Goal: Information Seeking & Learning: Learn about a topic

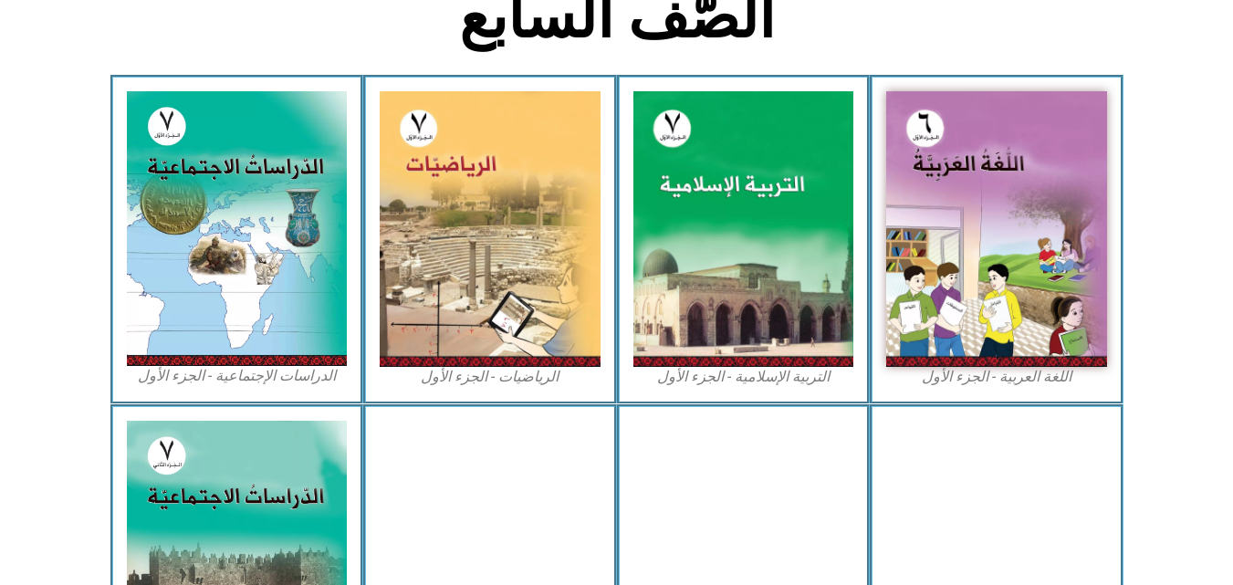
scroll to position [493, 0]
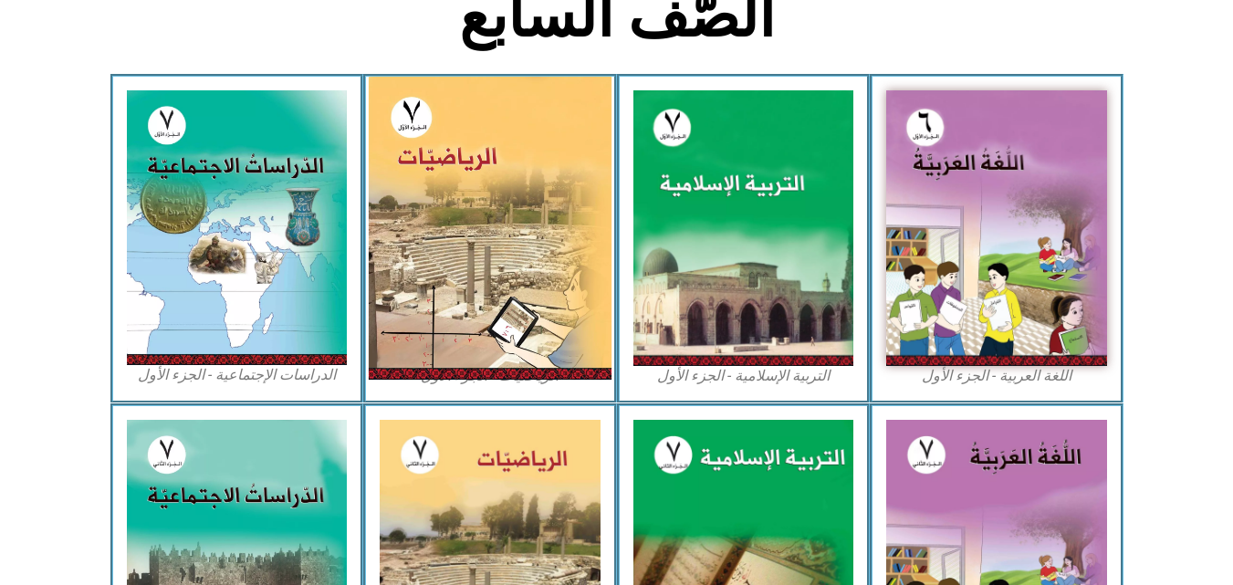
click at [439, 203] on img at bounding box center [490, 228] width 243 height 303
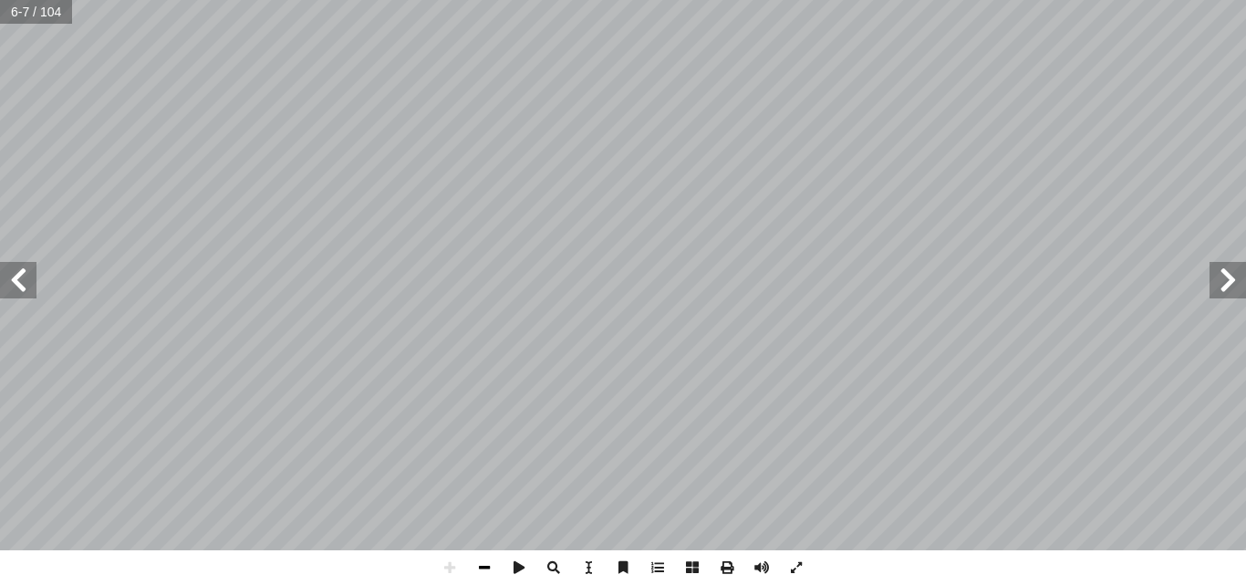
click at [487, 566] on span at bounding box center [484, 567] width 35 height 35
click at [456, 569] on span at bounding box center [449, 567] width 35 height 35
drag, startPoint x: 467, startPoint y: 564, endPoint x: 478, endPoint y: 564, distance: 10.9
click at [478, 564] on span at bounding box center [484, 567] width 35 height 35
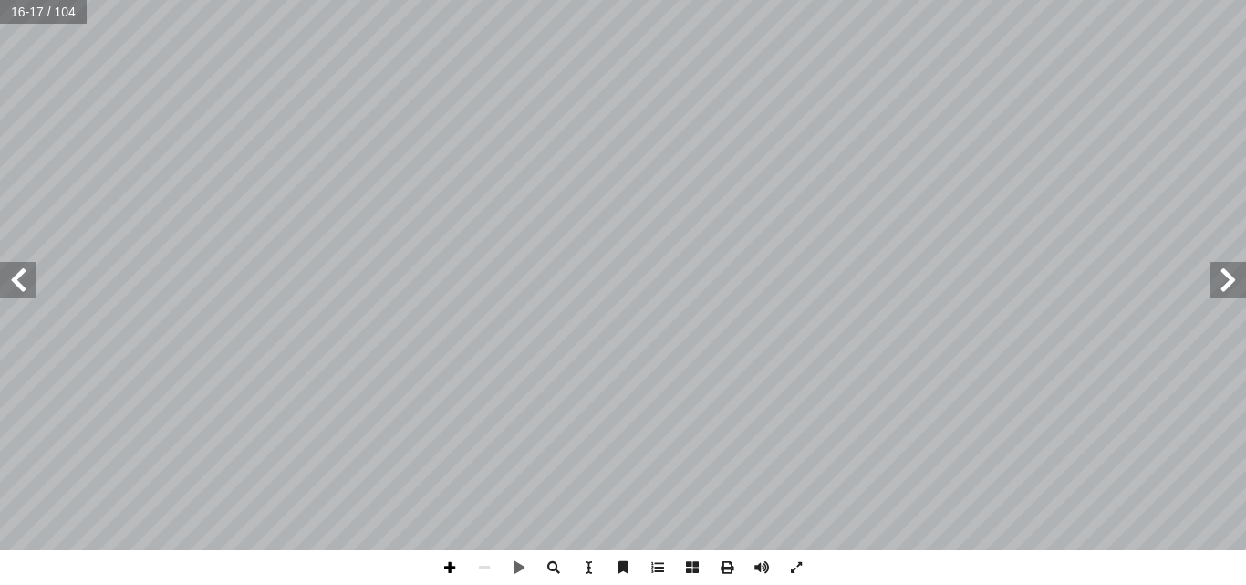
click at [454, 567] on span at bounding box center [449, 567] width 35 height 35
click at [1219, 296] on span at bounding box center [1228, 280] width 36 height 36
click at [26, 297] on span at bounding box center [18, 280] width 36 height 36
click at [660, 567] on span at bounding box center [657, 567] width 35 height 35
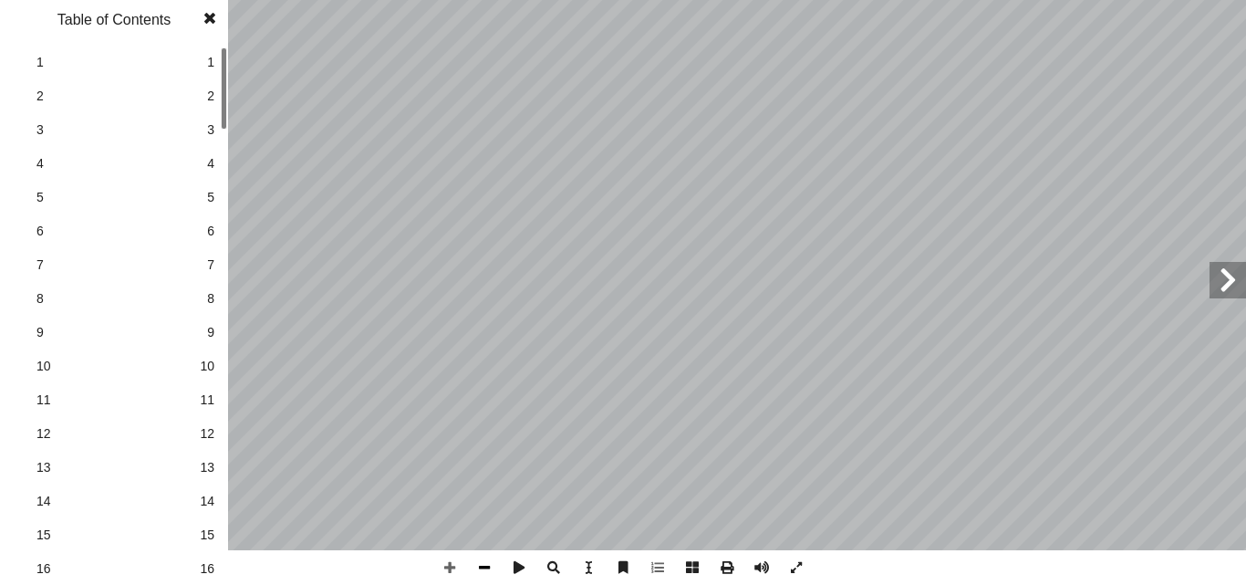
click at [484, 568] on span at bounding box center [484, 567] width 35 height 35
click at [451, 566] on span at bounding box center [449, 567] width 35 height 35
click at [216, 31] on span at bounding box center [209, 18] width 33 height 36
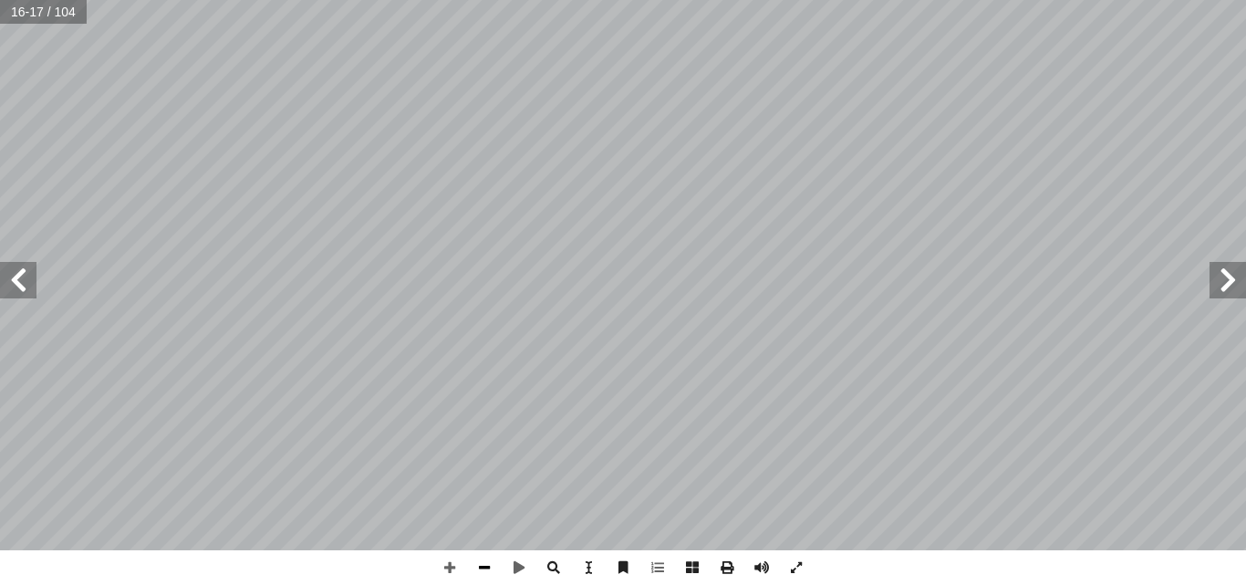
click at [482, 567] on span at bounding box center [484, 567] width 35 height 35
click at [445, 567] on span at bounding box center [449, 567] width 35 height 35
click at [443, 563] on span at bounding box center [449, 567] width 35 height 35
click at [700, 569] on span at bounding box center [692, 567] width 35 height 35
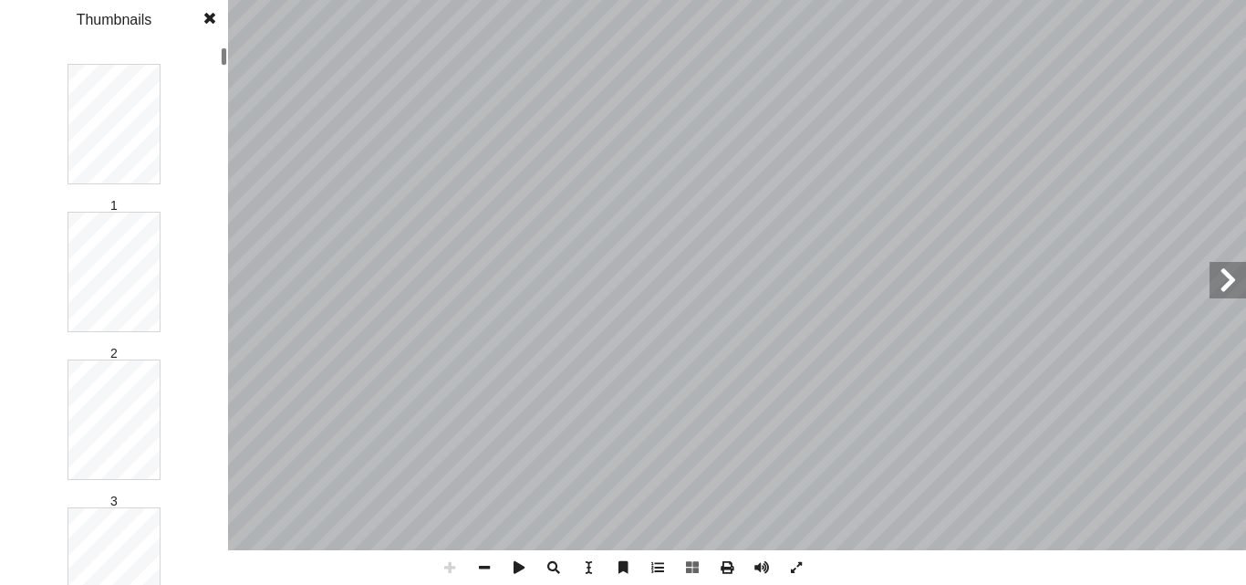
click at [214, 24] on span at bounding box center [209, 18] width 33 height 36
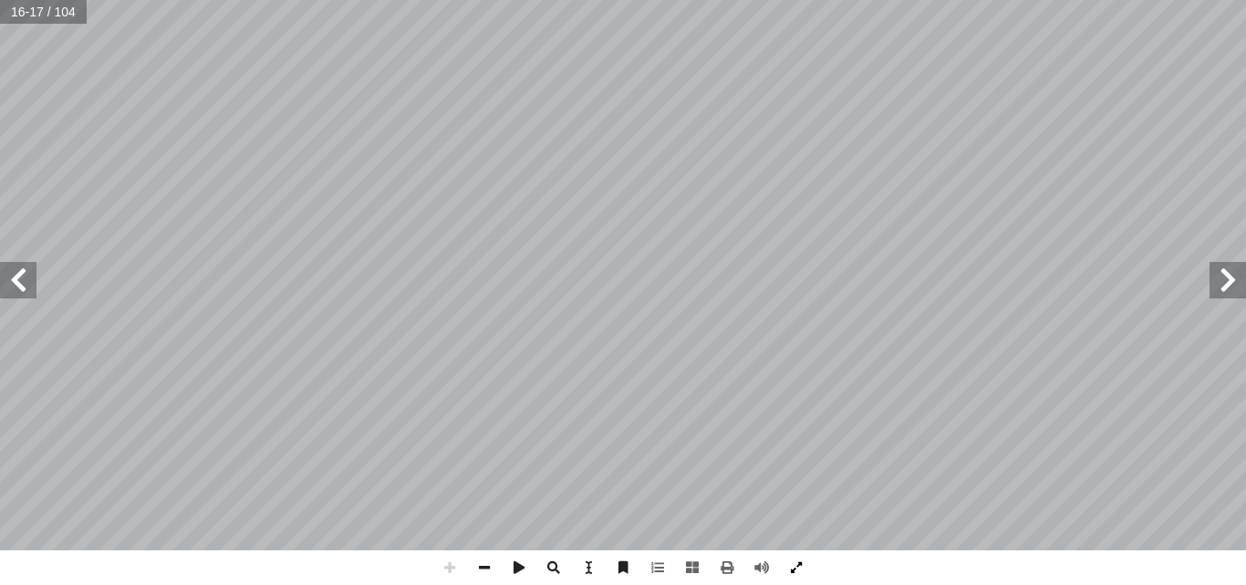
click at [801, 563] on span at bounding box center [796, 567] width 35 height 35
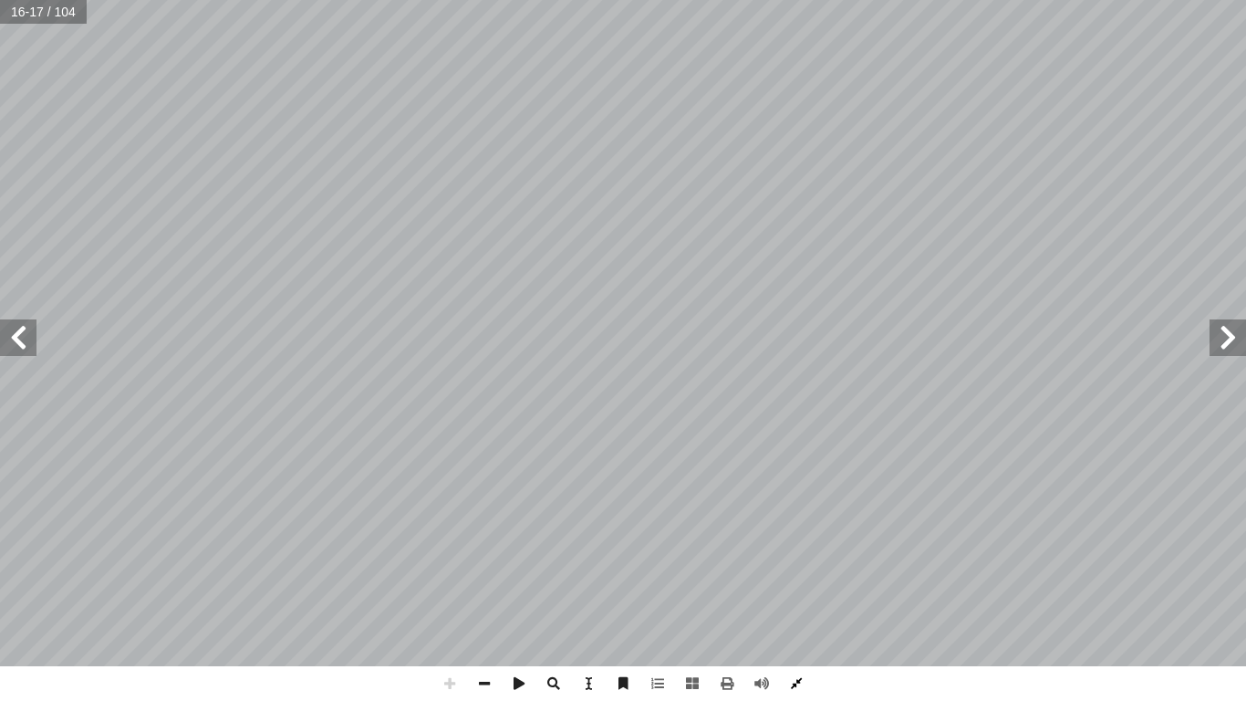
click at [798, 584] on span at bounding box center [796, 683] width 35 height 35
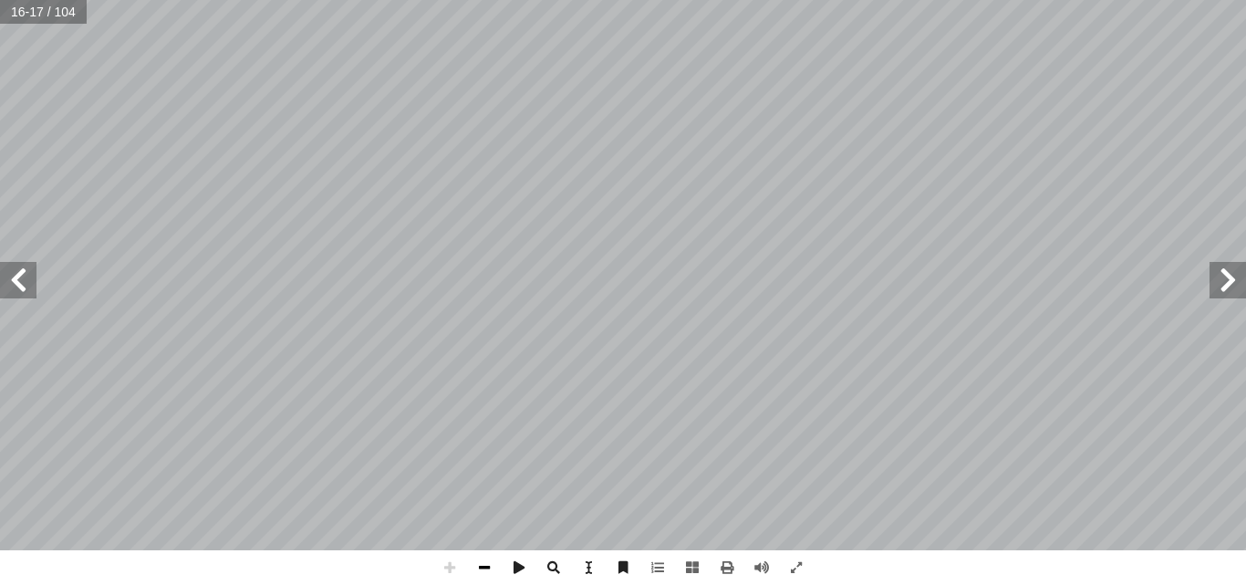
click at [471, 556] on span at bounding box center [484, 567] width 35 height 35
click at [445, 566] on span at bounding box center [449, 567] width 35 height 35
click at [477, 563] on span at bounding box center [484, 567] width 35 height 35
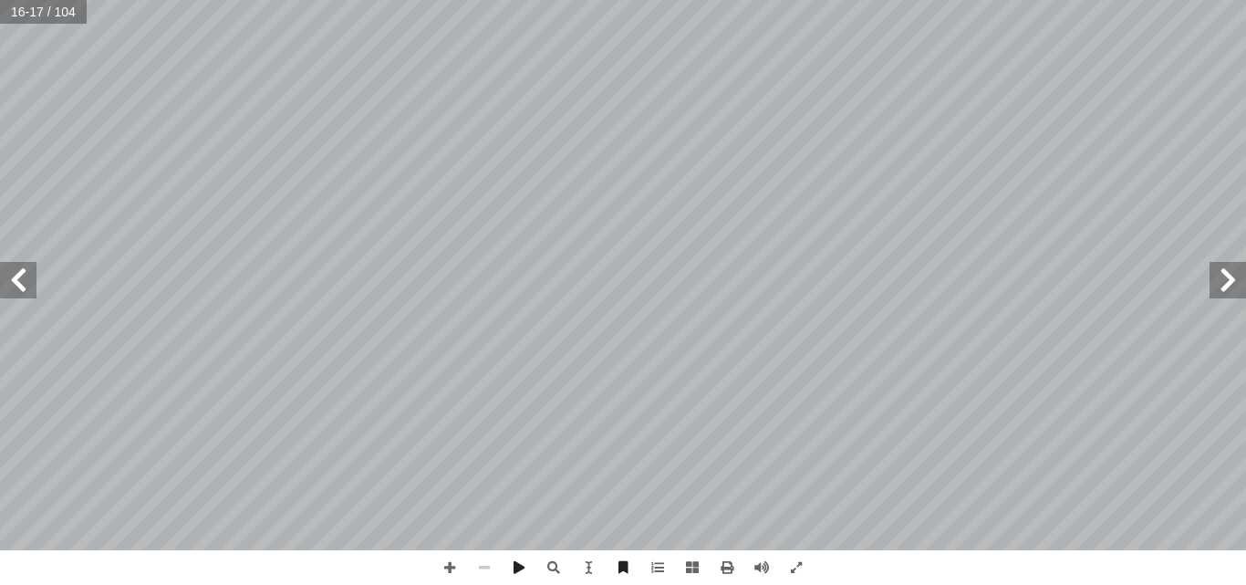
click at [483, 567] on span at bounding box center [484, 567] width 35 height 35
click at [445, 567] on span at bounding box center [449, 567] width 35 height 35
drag, startPoint x: 5, startPoint y: 581, endPoint x: 7, endPoint y: 601, distance: 20.3
click at [7, 120] on html "الصفحة الرئيسية الصف الأول الصف الثاني الصف الثالث الصف الرابع الصف الخامس الصف…" at bounding box center [623, 60] width 1246 height 120
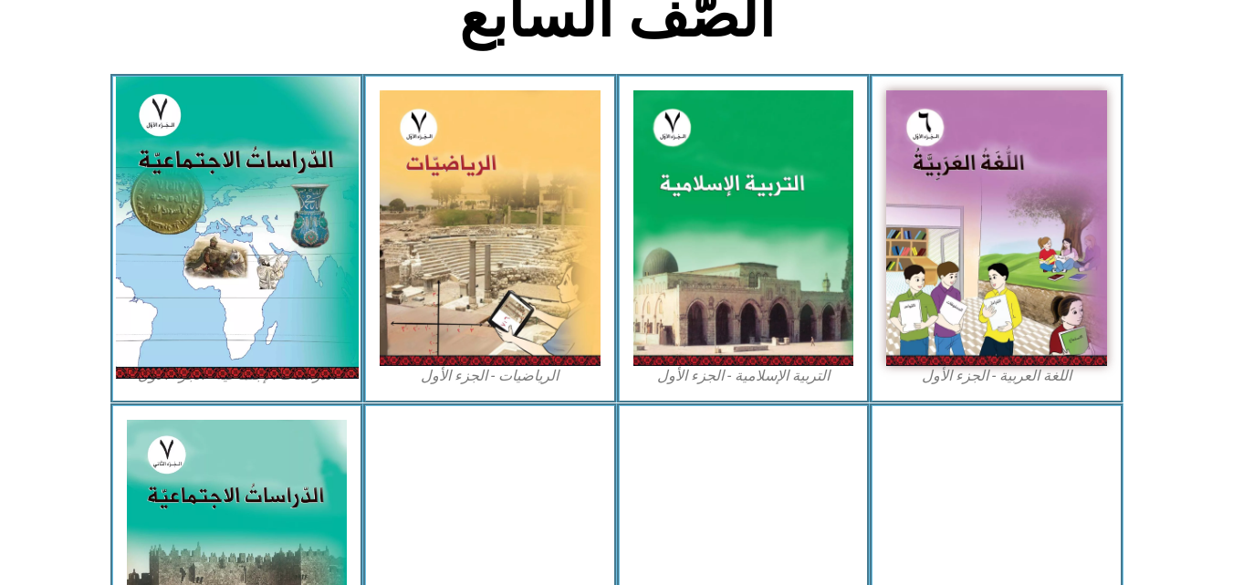
scroll to position [493, 0]
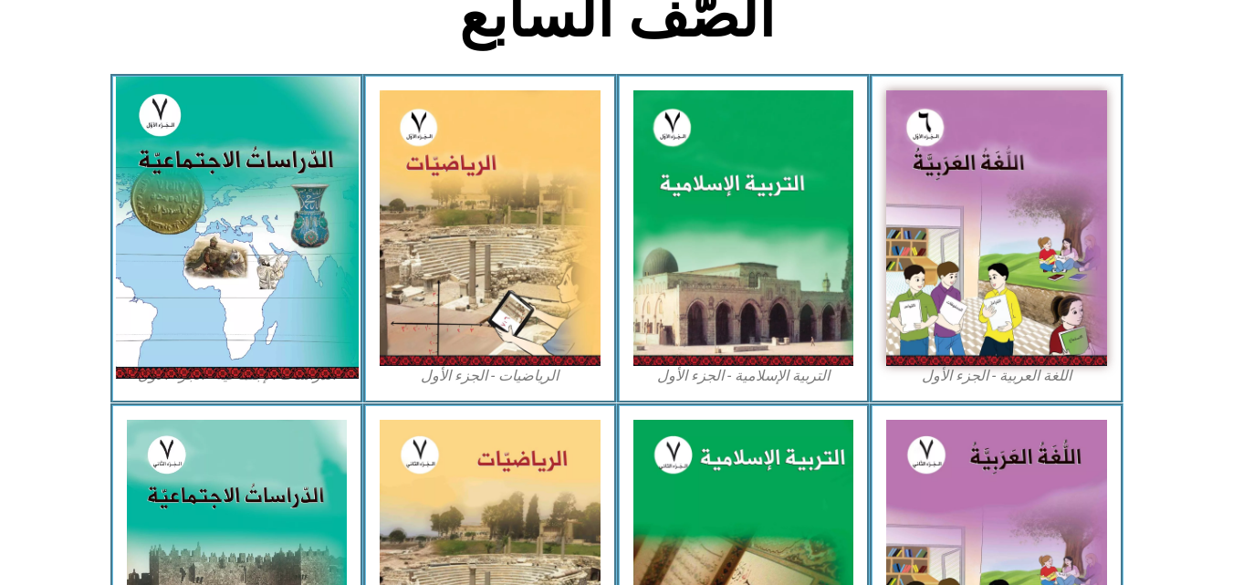
click at [176, 279] on img at bounding box center [236, 228] width 243 height 302
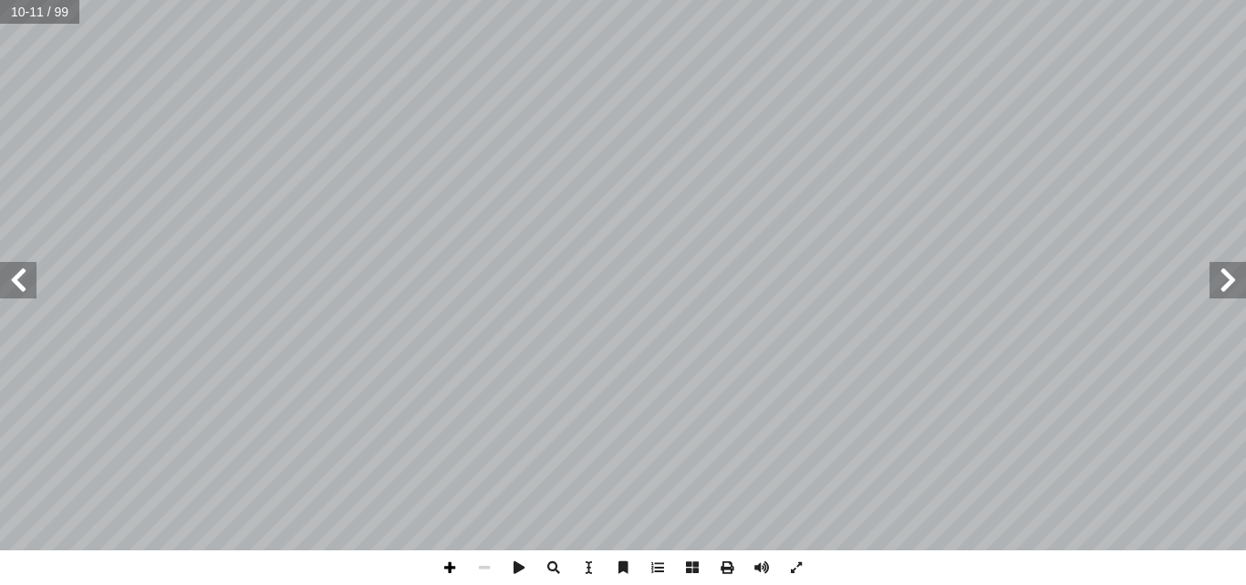
click at [447, 569] on span at bounding box center [449, 567] width 35 height 35
click at [461, 568] on span at bounding box center [449, 567] width 35 height 35
click at [1108, 120] on html "الصفحة الرئيسية الصف الأول الصف الثاني الصف الثالث الصف الرابع الصف الخامس الصف…" at bounding box center [623, 60] width 1246 height 120
